Goal: Task Accomplishment & Management: Manage account settings

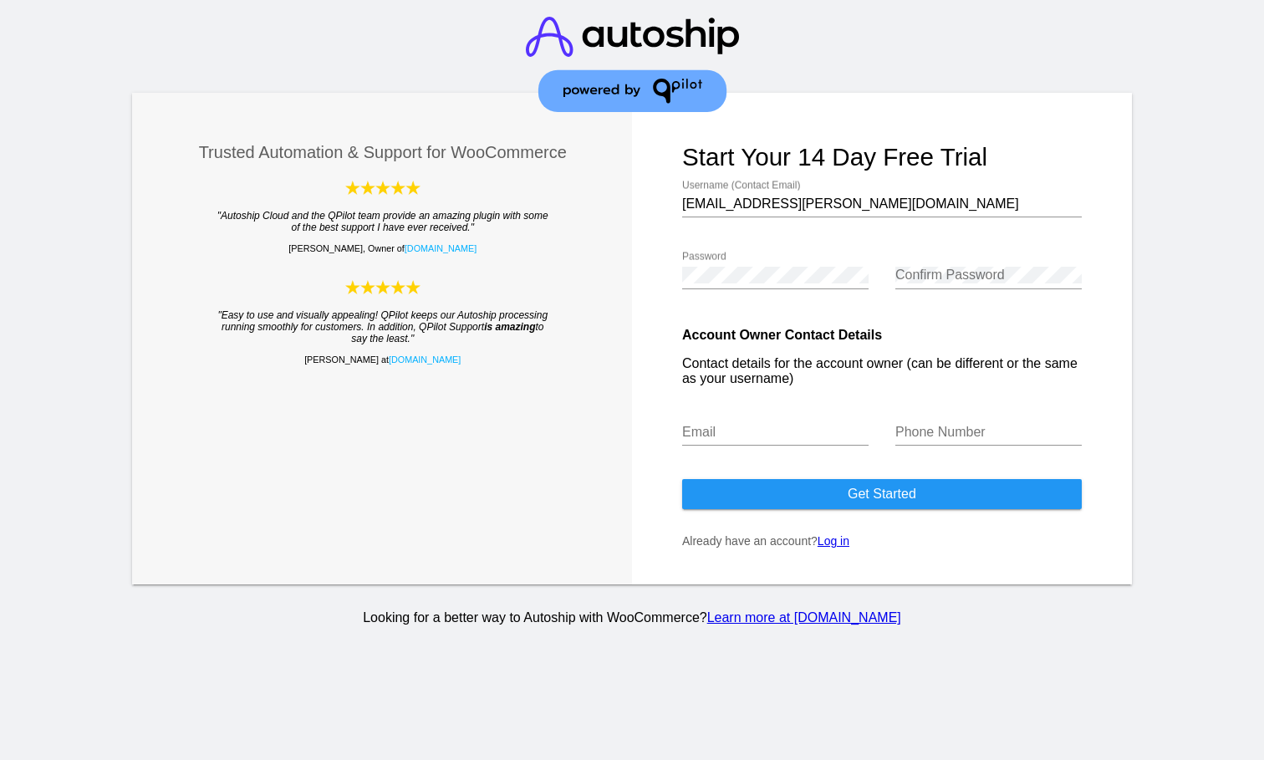
click at [844, 567] on form "Start your 14 day free trial [EMAIL_ADDRESS][PERSON_NAME][DOMAIN_NAME] Username…" at bounding box center [882, 339] width 500 height 492
click at [840, 548] on link "Log in" at bounding box center [834, 540] width 32 height 13
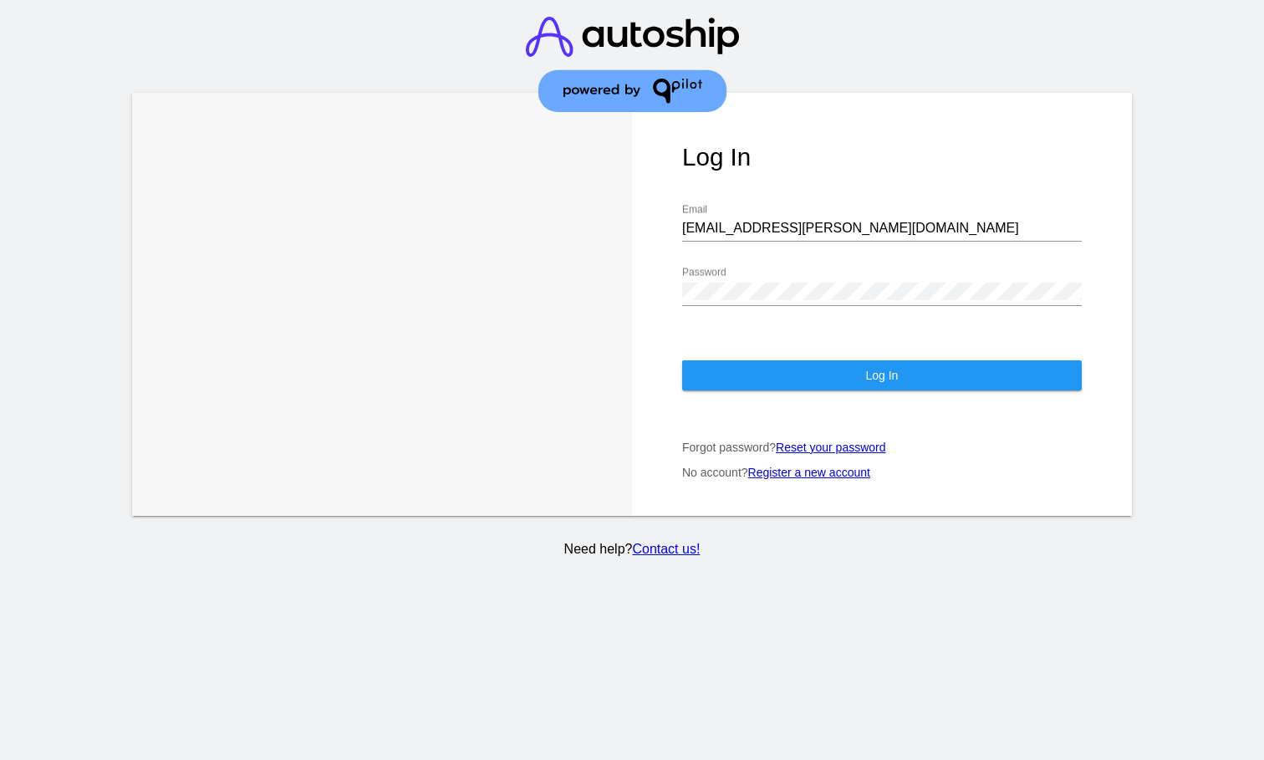
click at [809, 379] on button "Log In" at bounding box center [882, 375] width 400 height 30
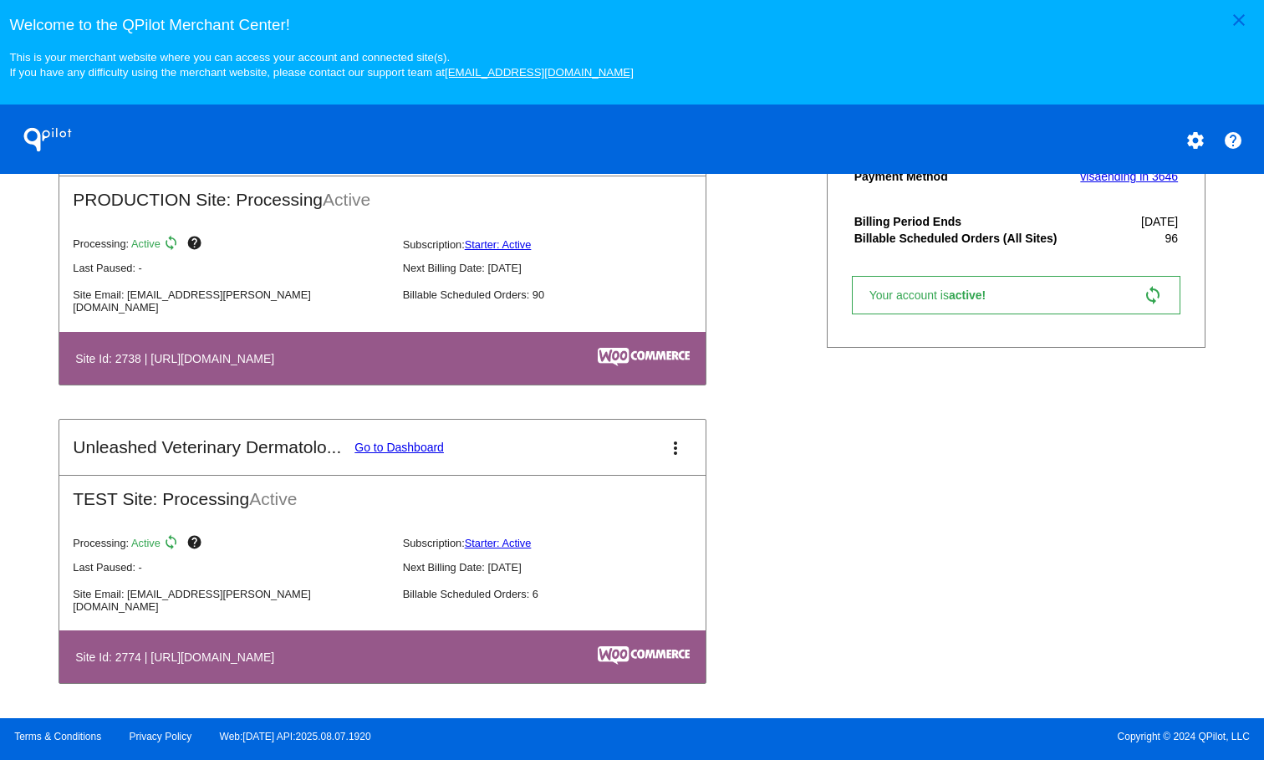
scroll to position [482, 0]
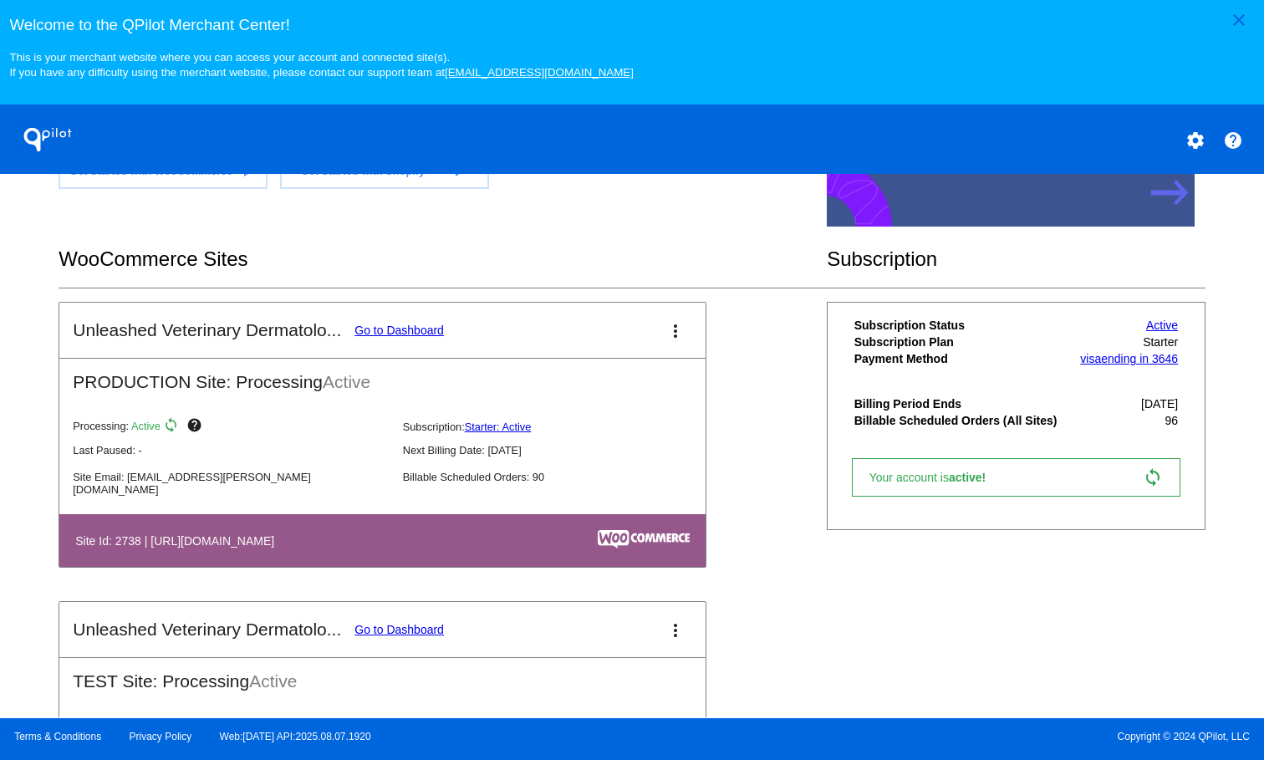
click at [400, 337] on link "Go to Dashboard" at bounding box center [399, 330] width 89 height 13
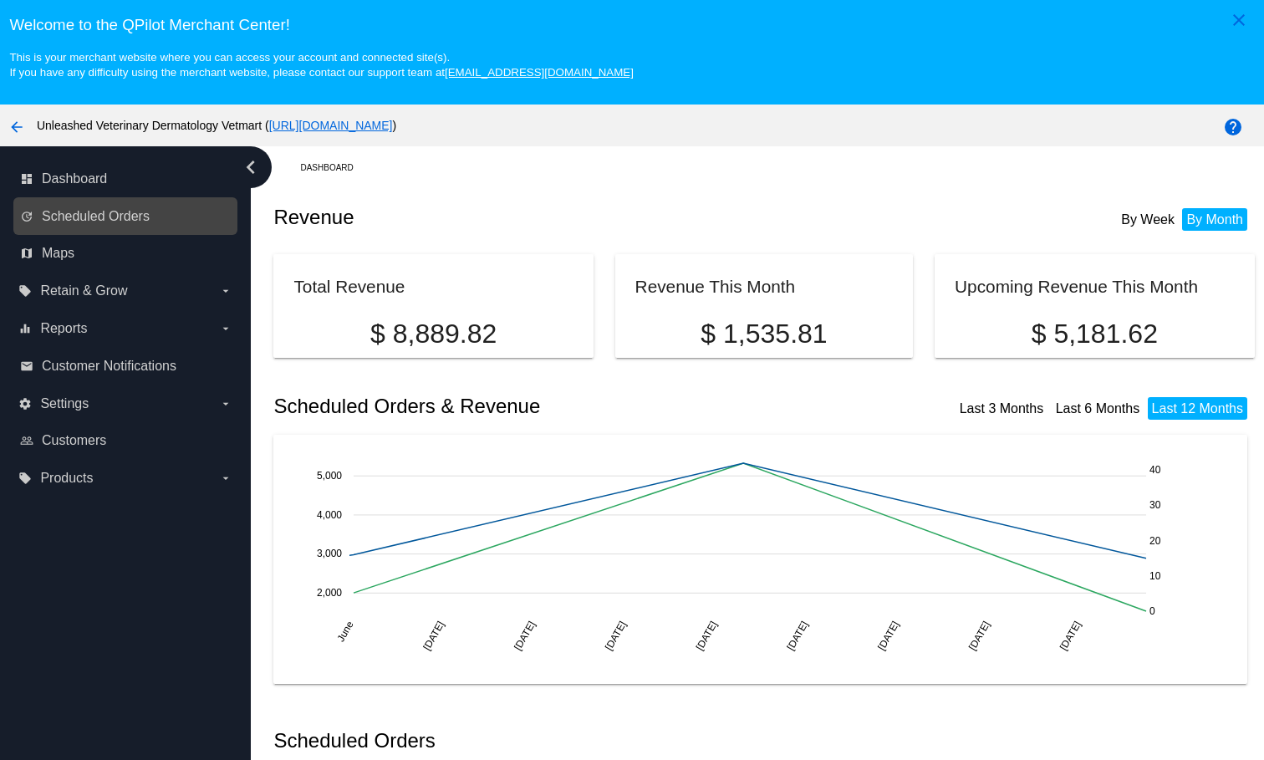
click at [115, 212] on link "update Scheduled Orders" at bounding box center [126, 216] width 212 height 27
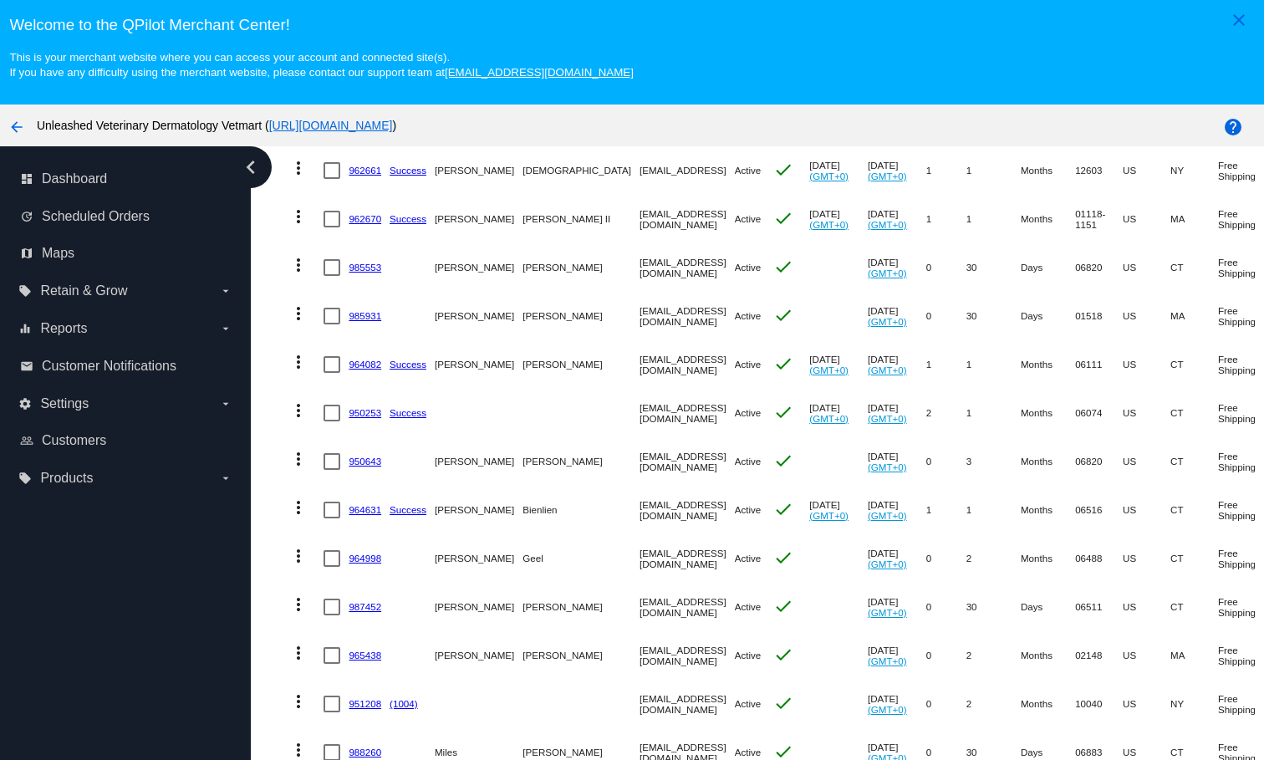
scroll to position [110, 0]
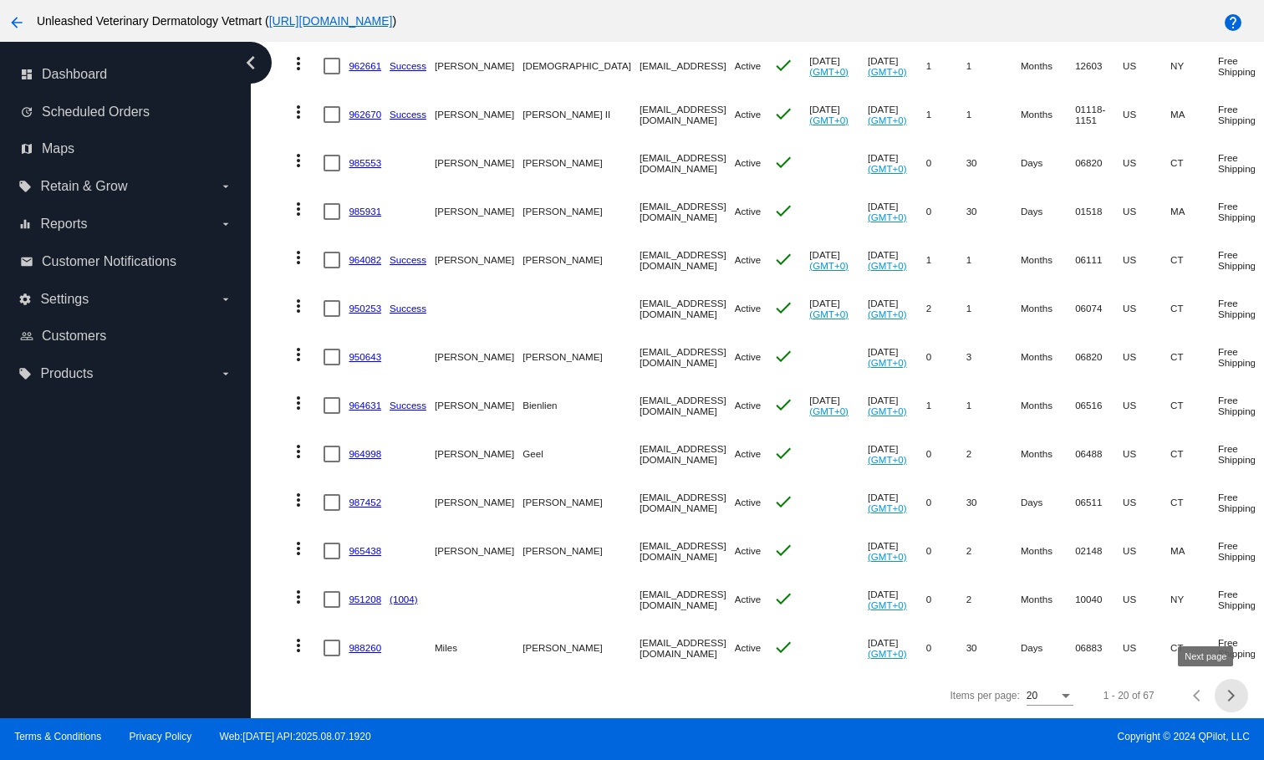
click at [1216, 698] on span "Next page" at bounding box center [1231, 695] width 33 height 8
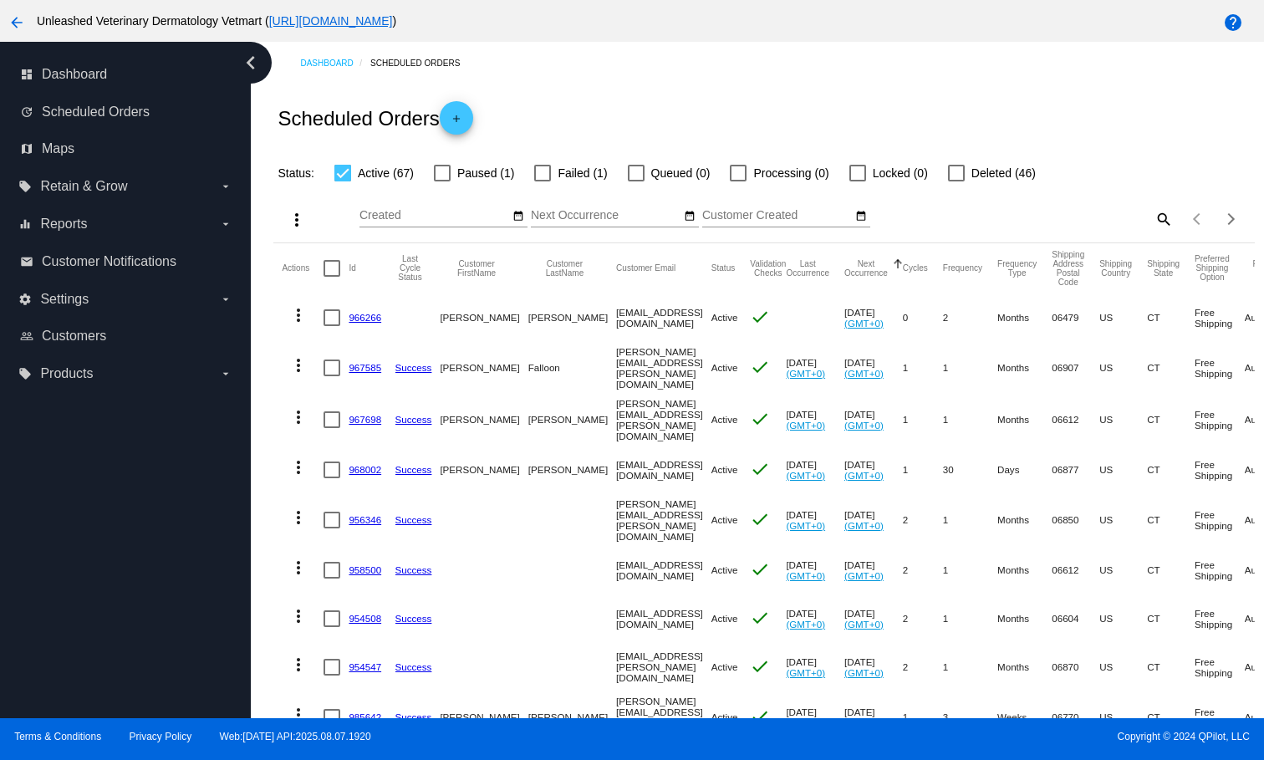
scroll to position [606, 0]
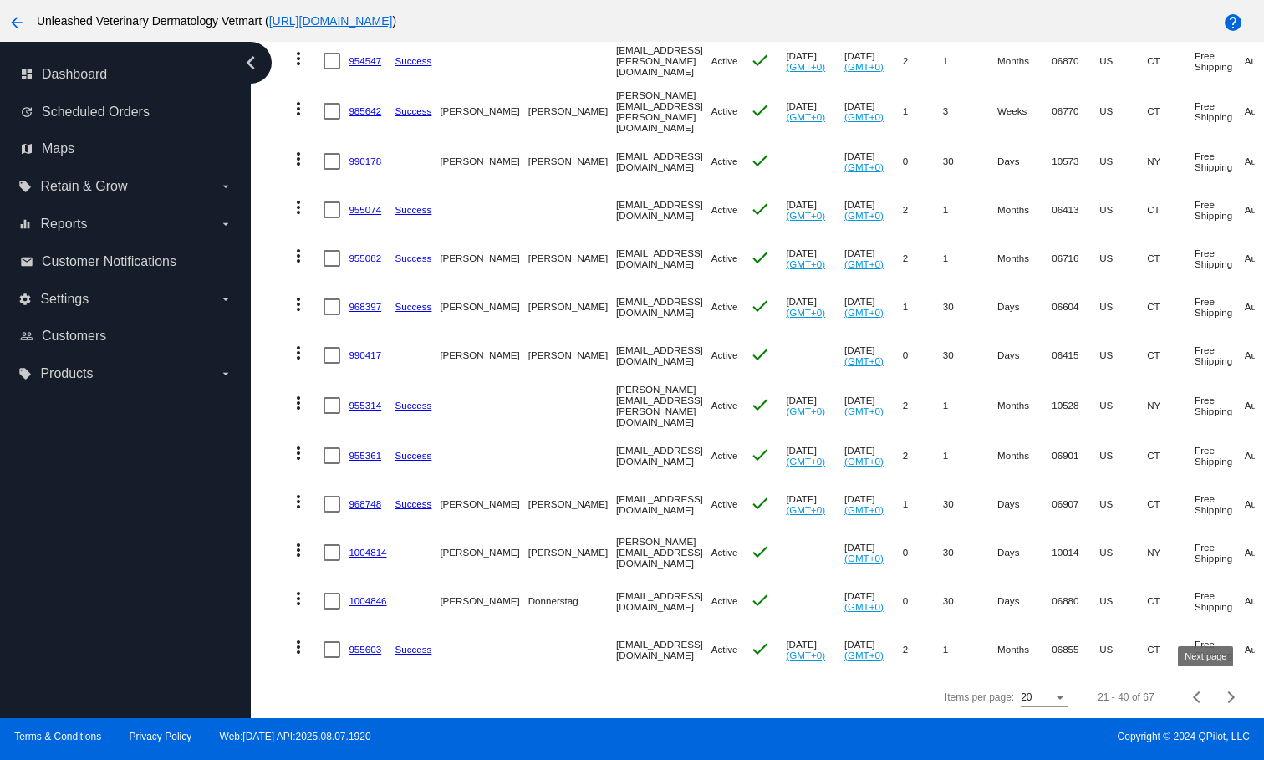
click at [1215, 702] on button "Next page" at bounding box center [1231, 697] width 33 height 33
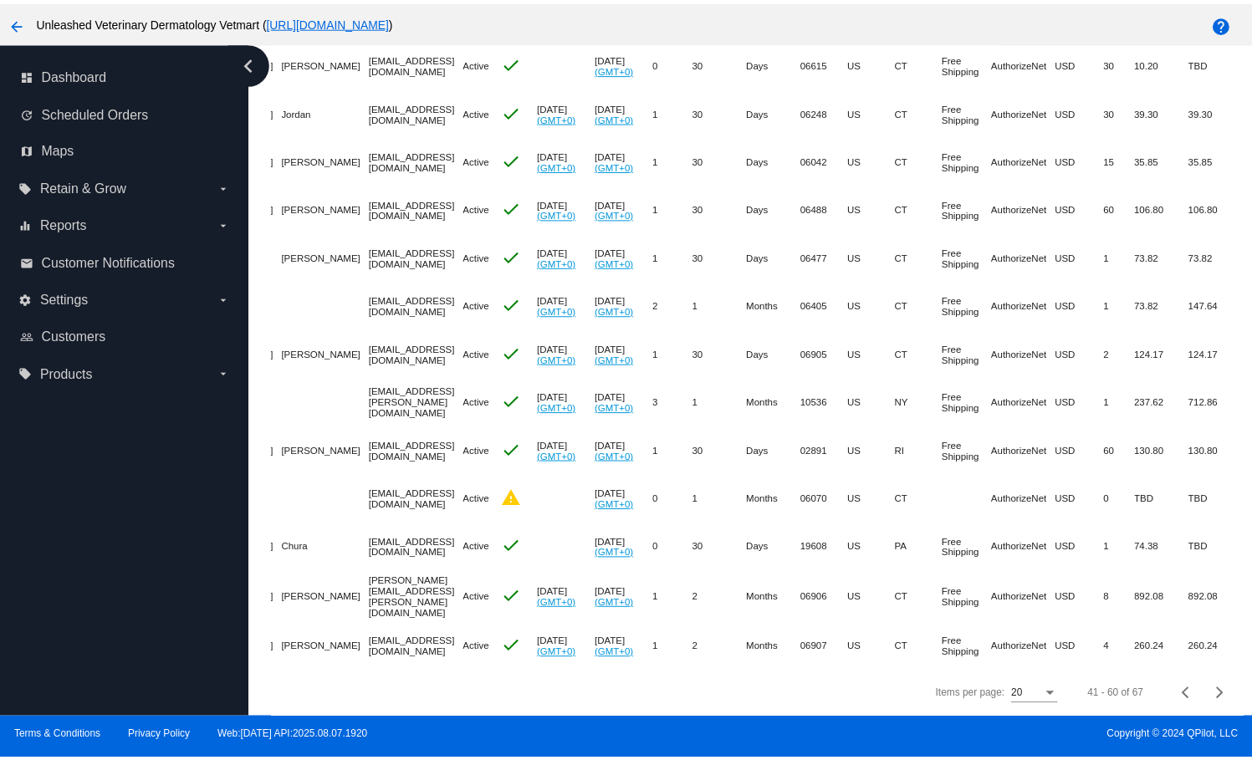
scroll to position [0, 0]
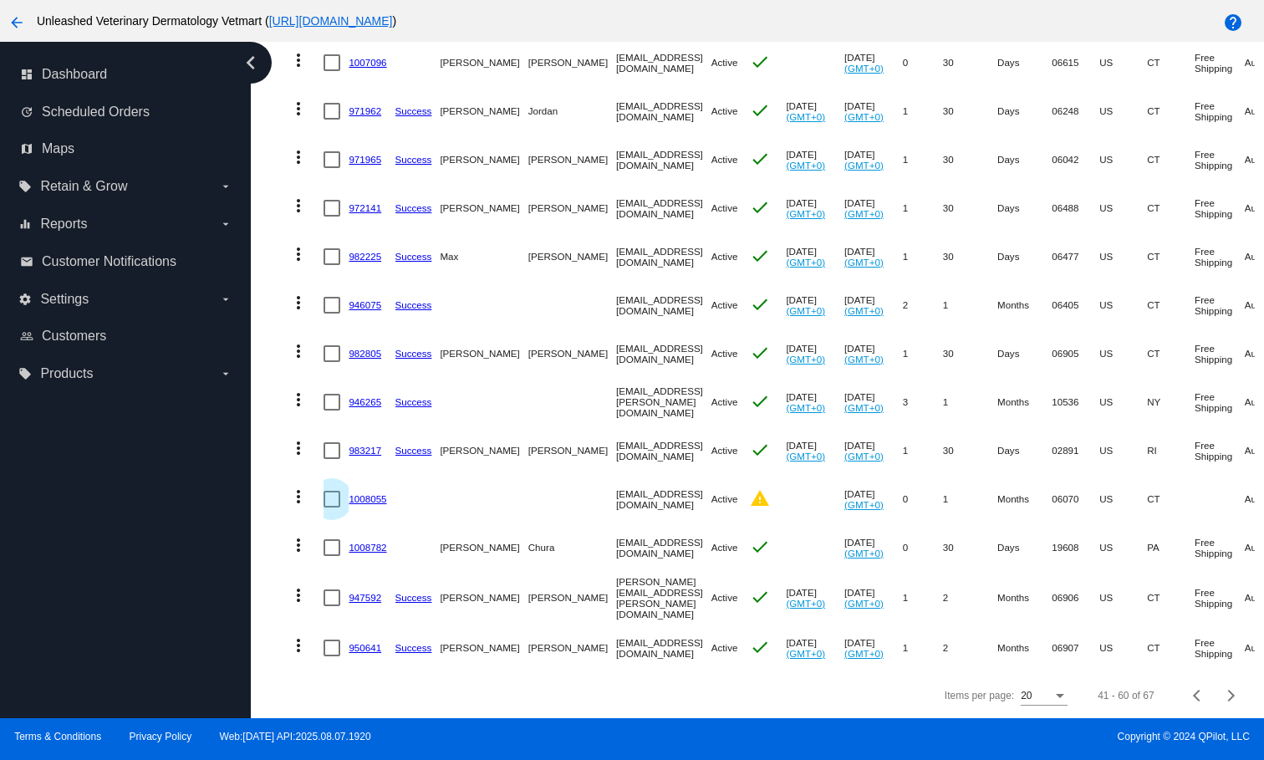
click at [328, 492] on div at bounding box center [332, 499] width 17 height 17
click at [331, 508] on input "checkbox" at bounding box center [331, 508] width 1 height 1
checkbox input "true"
click at [307, 492] on mat-icon "more_vert" at bounding box center [298, 497] width 20 height 20
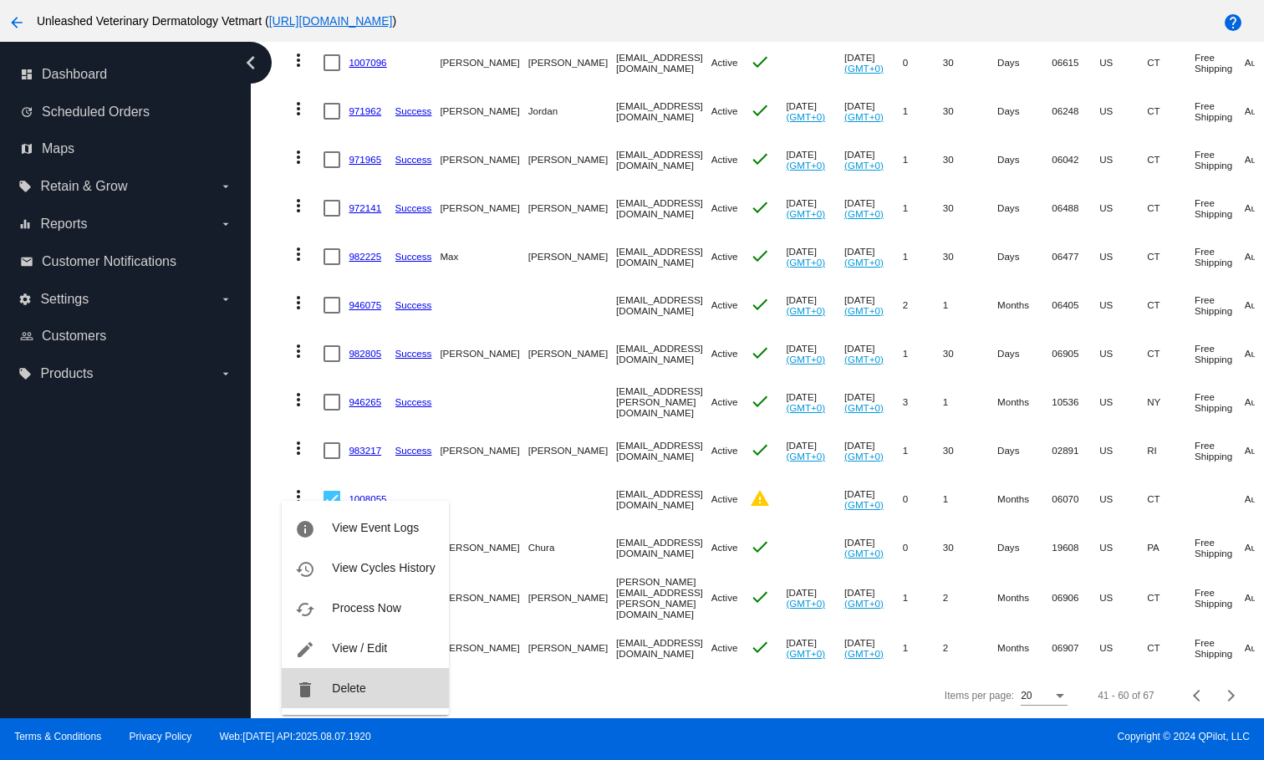
click at [344, 690] on span "Delete" at bounding box center [348, 687] width 33 height 13
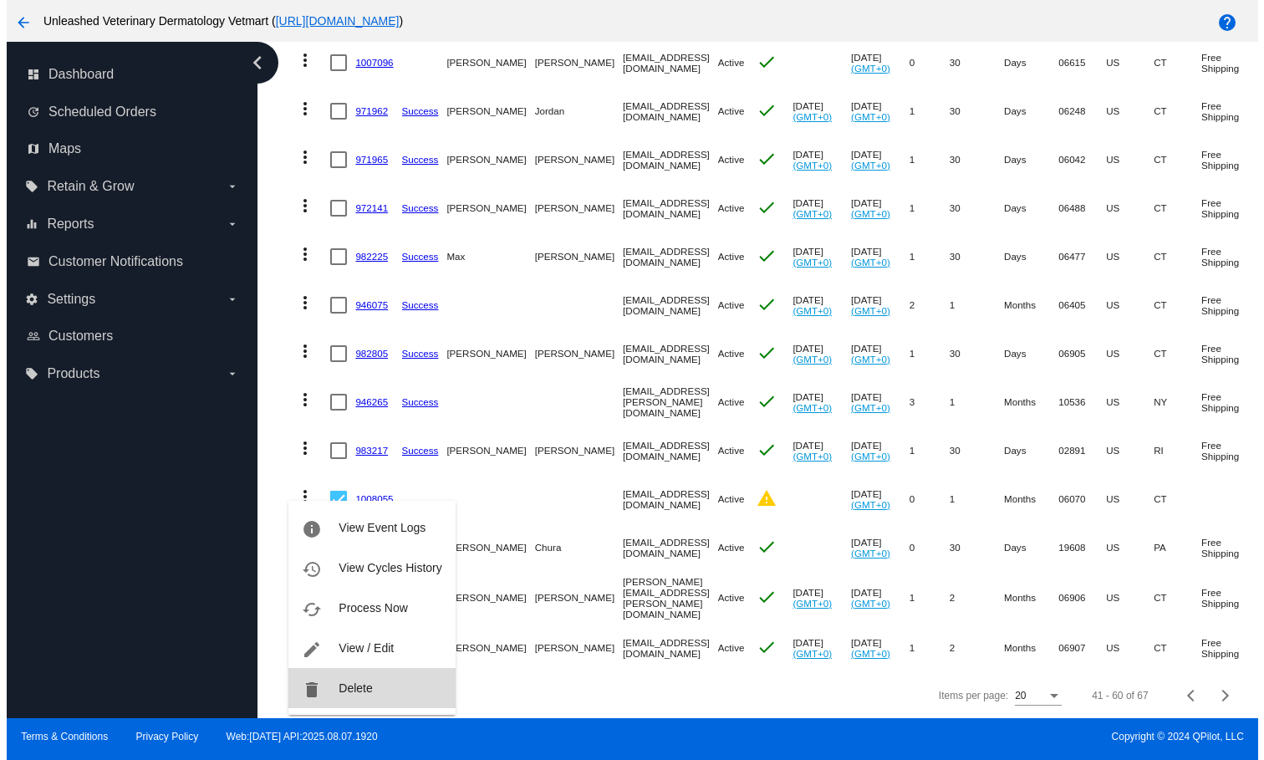
scroll to position [110, 0]
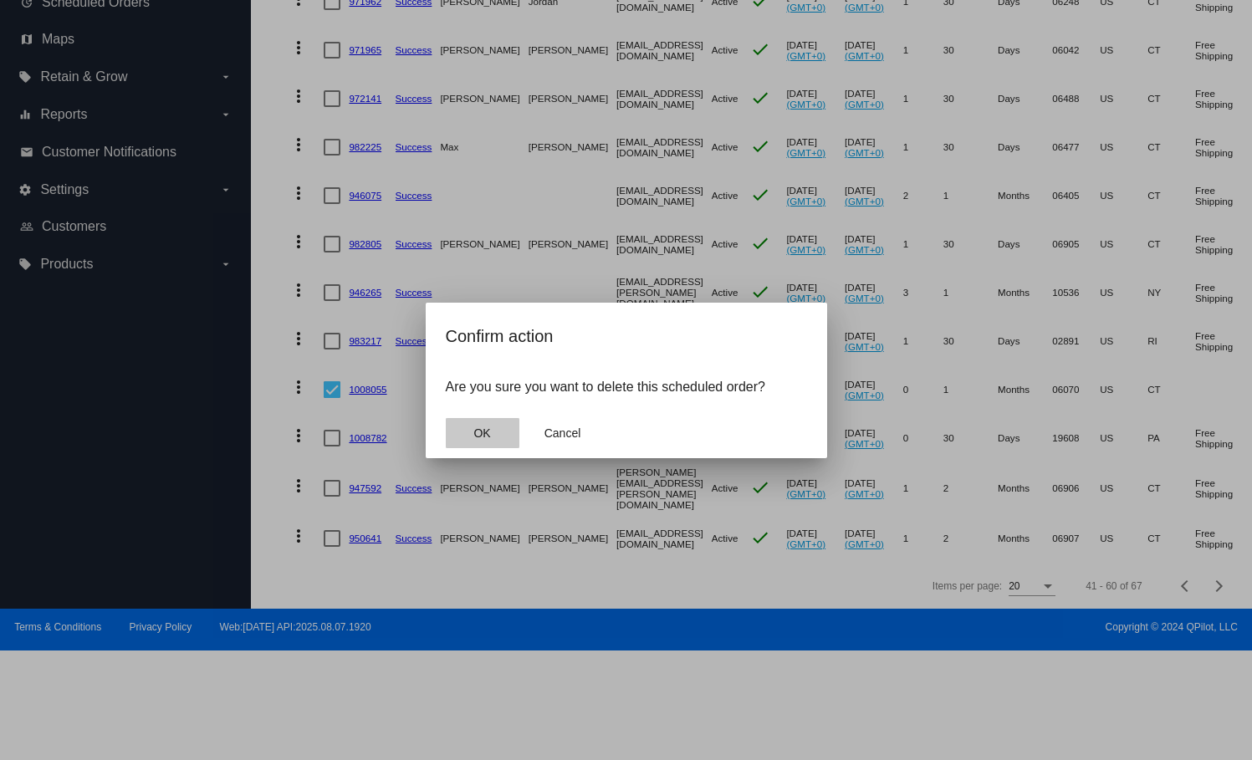
click at [485, 437] on span "OK" at bounding box center [481, 432] width 17 height 13
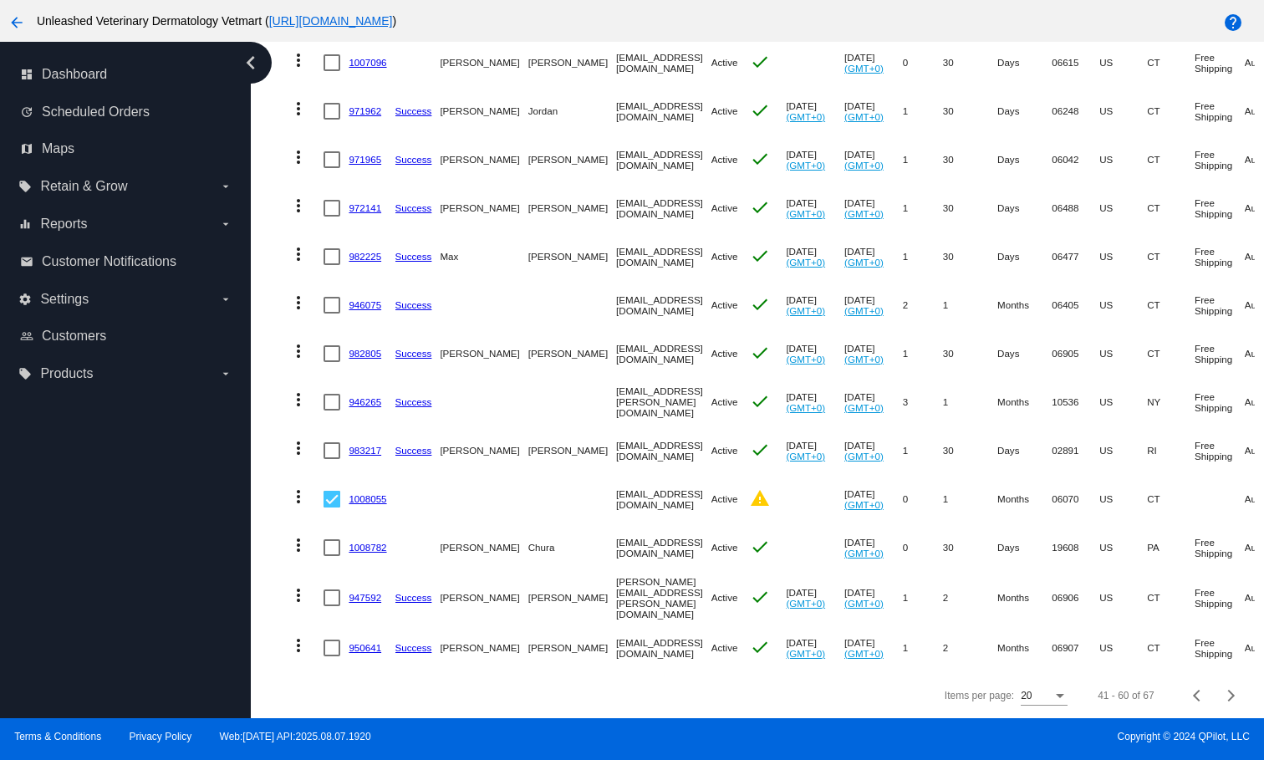
scroll to position [558, 0]
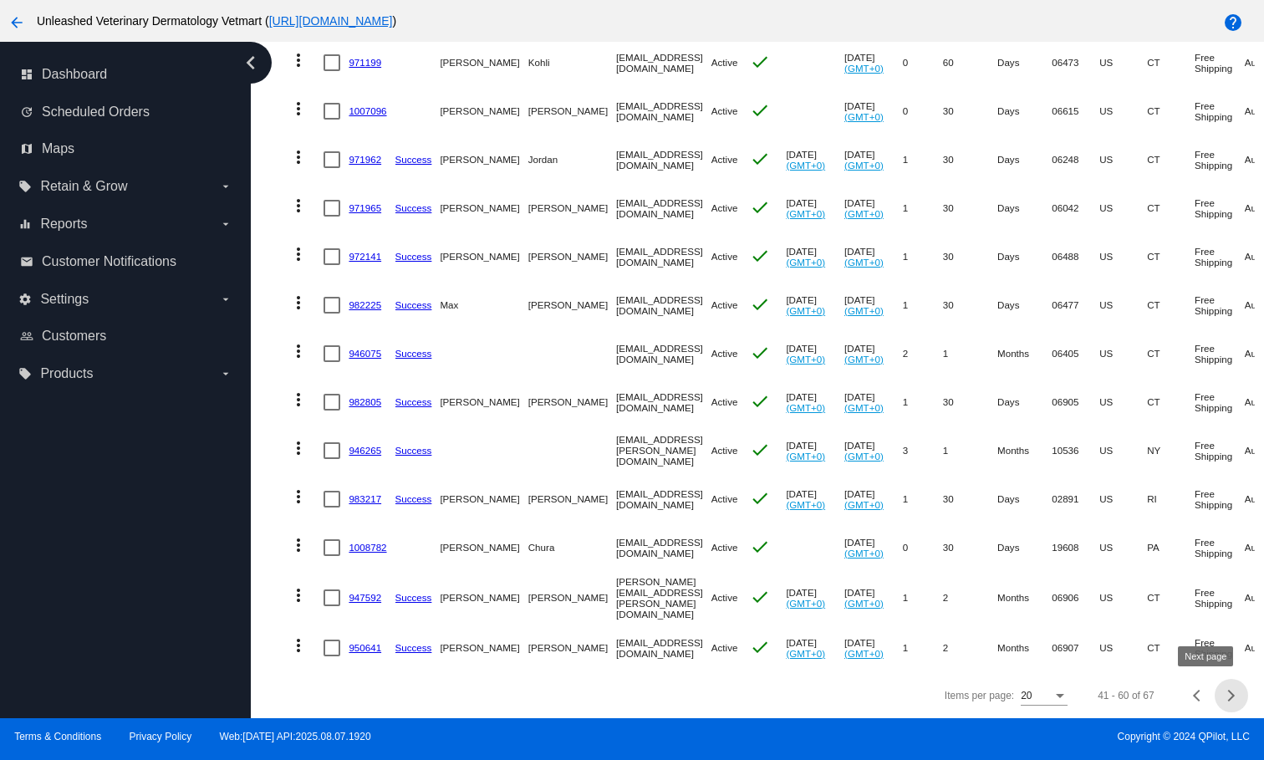
click at [1215, 698] on span "Next page" at bounding box center [1231, 695] width 33 height 8
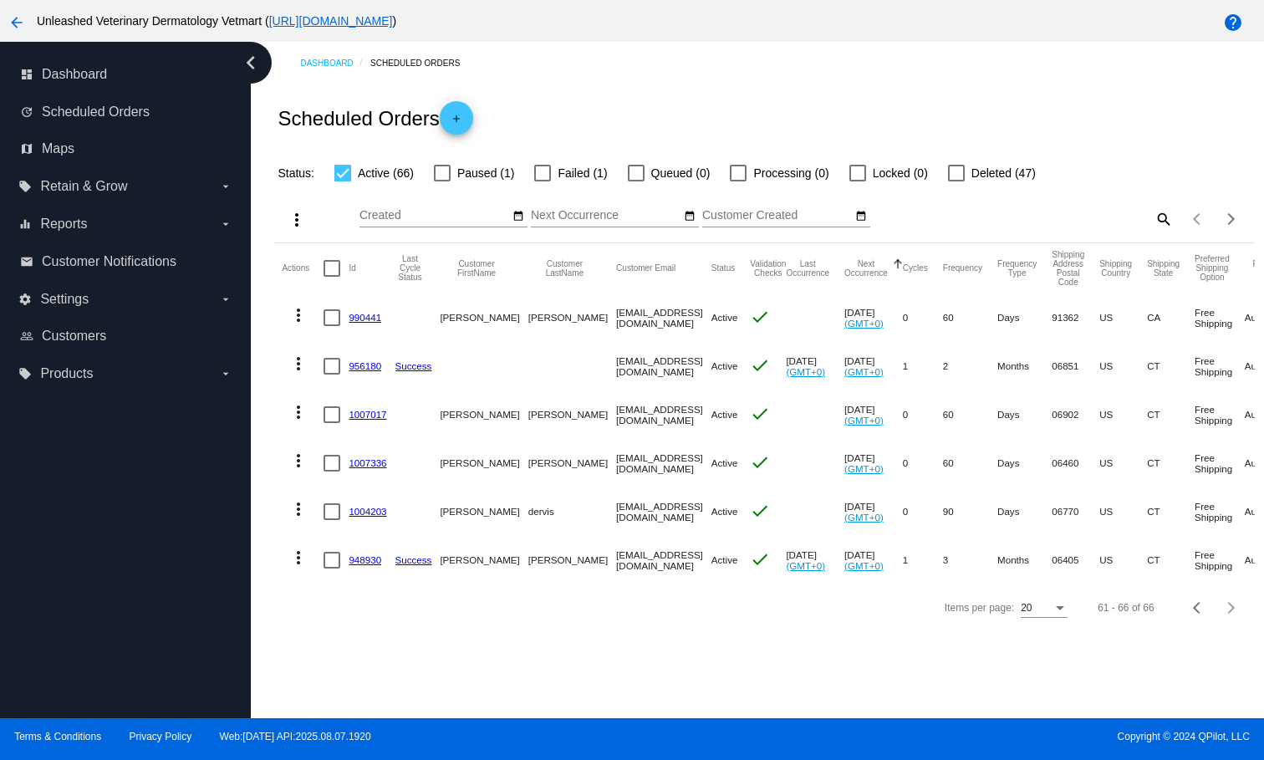
scroll to position [0, 0]
click at [59, 81] on link "dashboard Dashboard" at bounding box center [126, 74] width 212 height 27
